Goal: Task Accomplishment & Management: Use online tool/utility

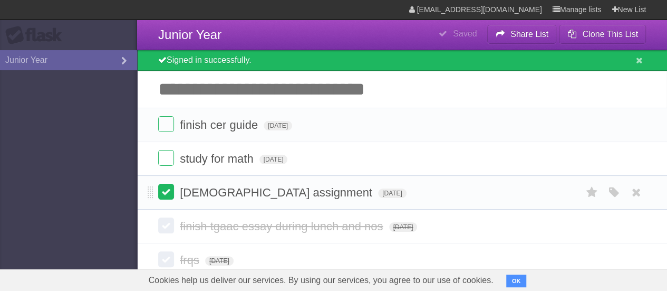
click at [166, 189] on label at bounding box center [166, 192] width 16 height 16
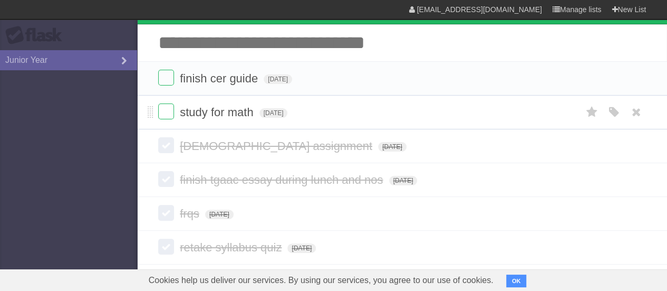
scroll to position [47, 0]
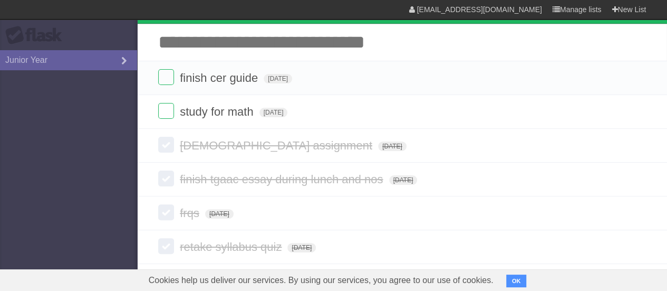
click at [233, 52] on input "Add another task" at bounding box center [402, 42] width 530 height 37
type input "**********"
click input "*********" at bounding box center [0, 0] width 0 height 0
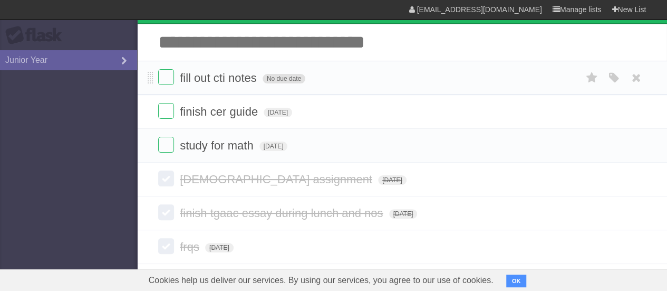
click at [290, 80] on span "No due date" at bounding box center [284, 78] width 43 height 9
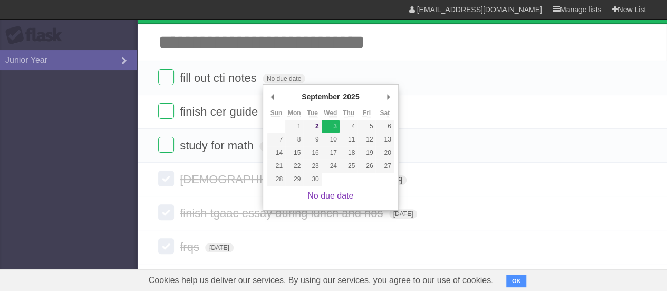
type span "[DATE]"
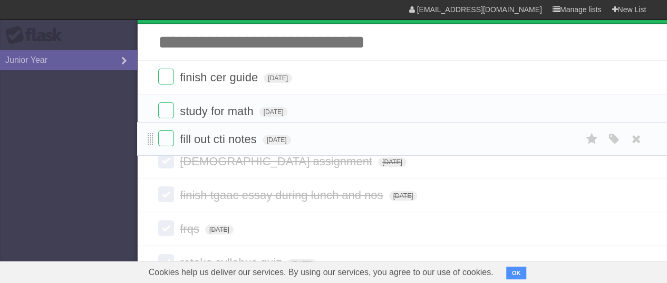
drag, startPoint x: 151, startPoint y: 78, endPoint x: 151, endPoint y: 138, distance: 60.2
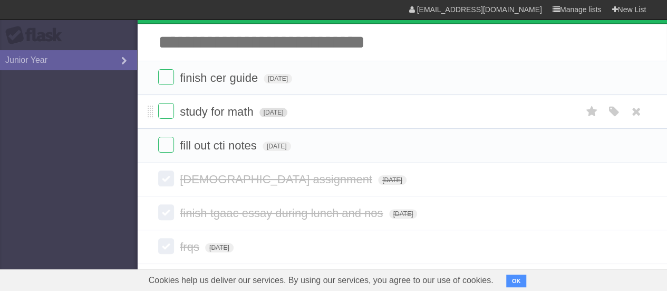
click at [288, 110] on span "[DATE]" at bounding box center [274, 112] width 28 height 9
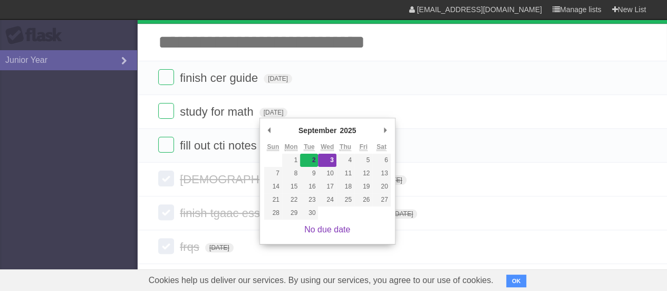
type span "[DATE]"
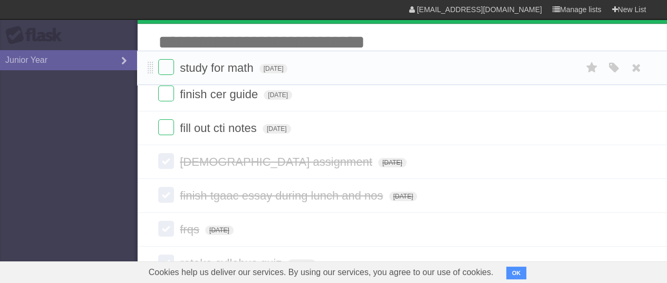
drag, startPoint x: 149, startPoint y: 110, endPoint x: 149, endPoint y: 65, distance: 44.8
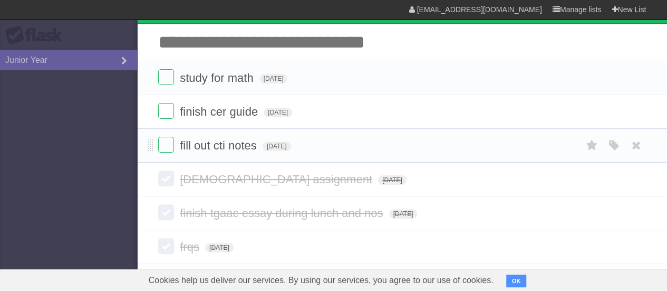
scroll to position [13, 0]
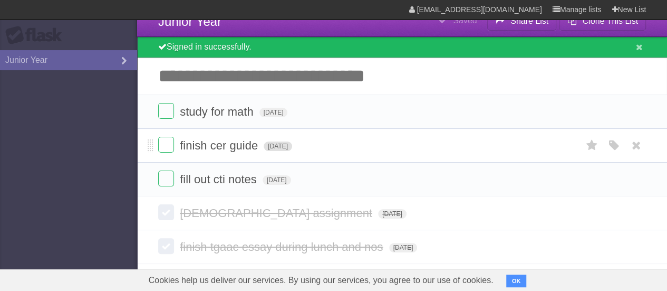
click at [292, 149] on span "[DATE]" at bounding box center [278, 145] width 28 height 9
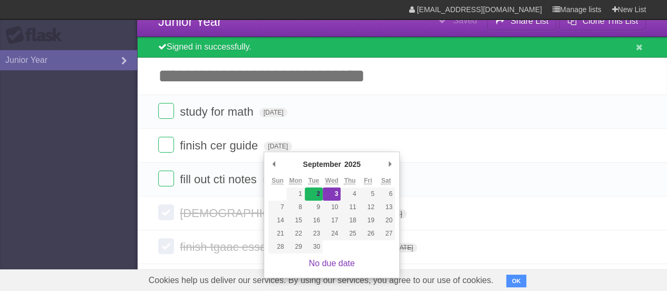
type span "[DATE]"
